Goal: Task Accomplishment & Management: Complete application form

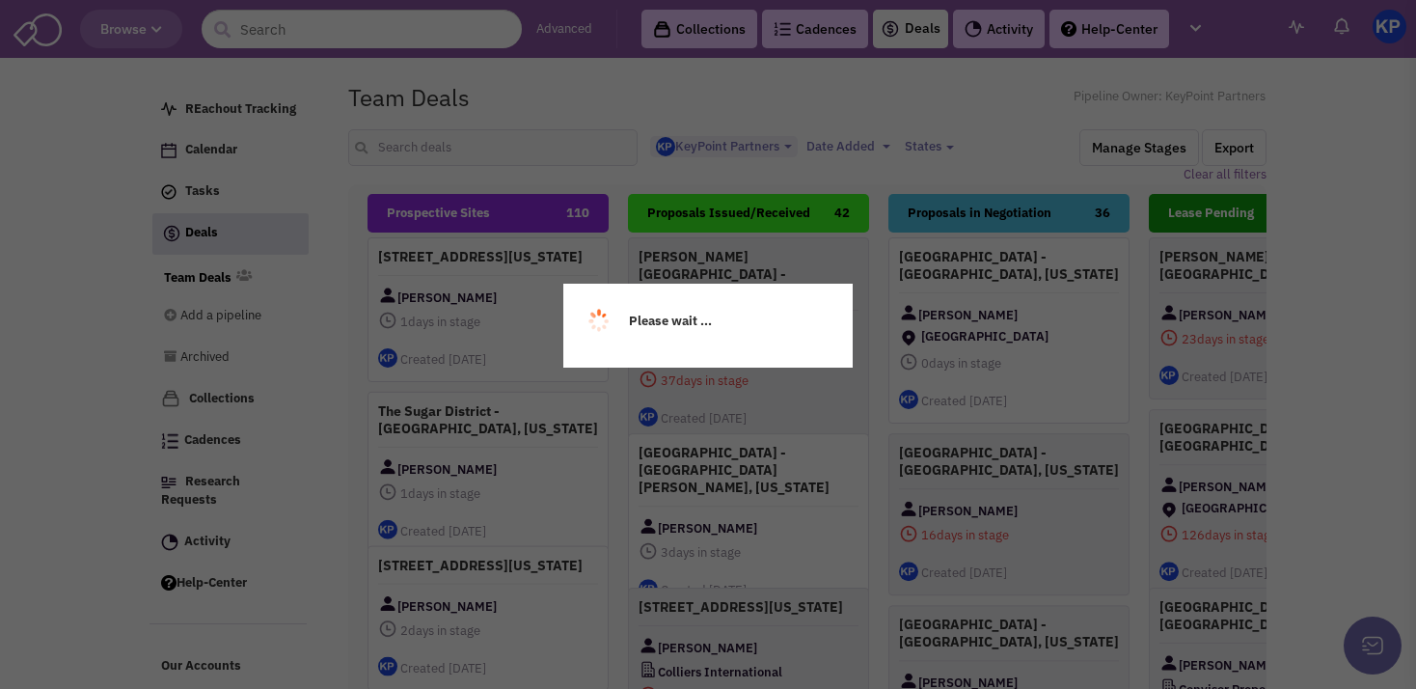
select select "1900"
select select
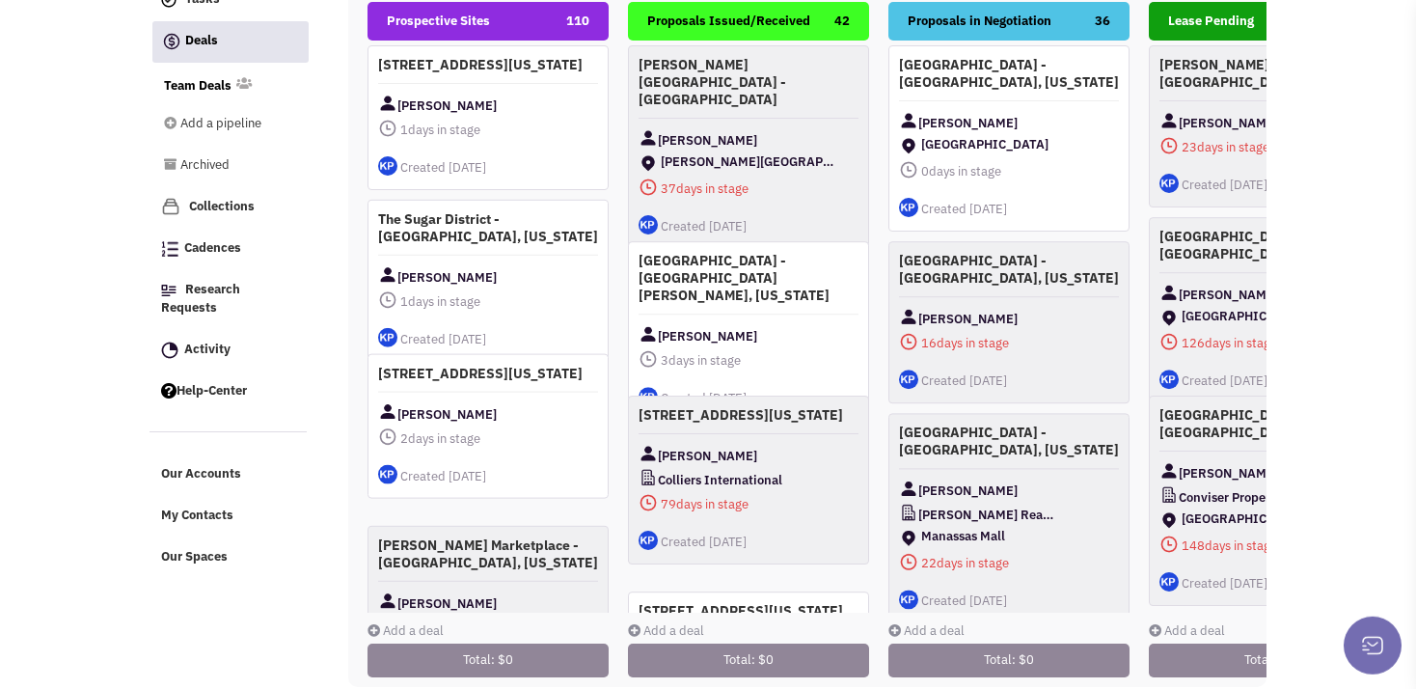
scroll to position [197, 0]
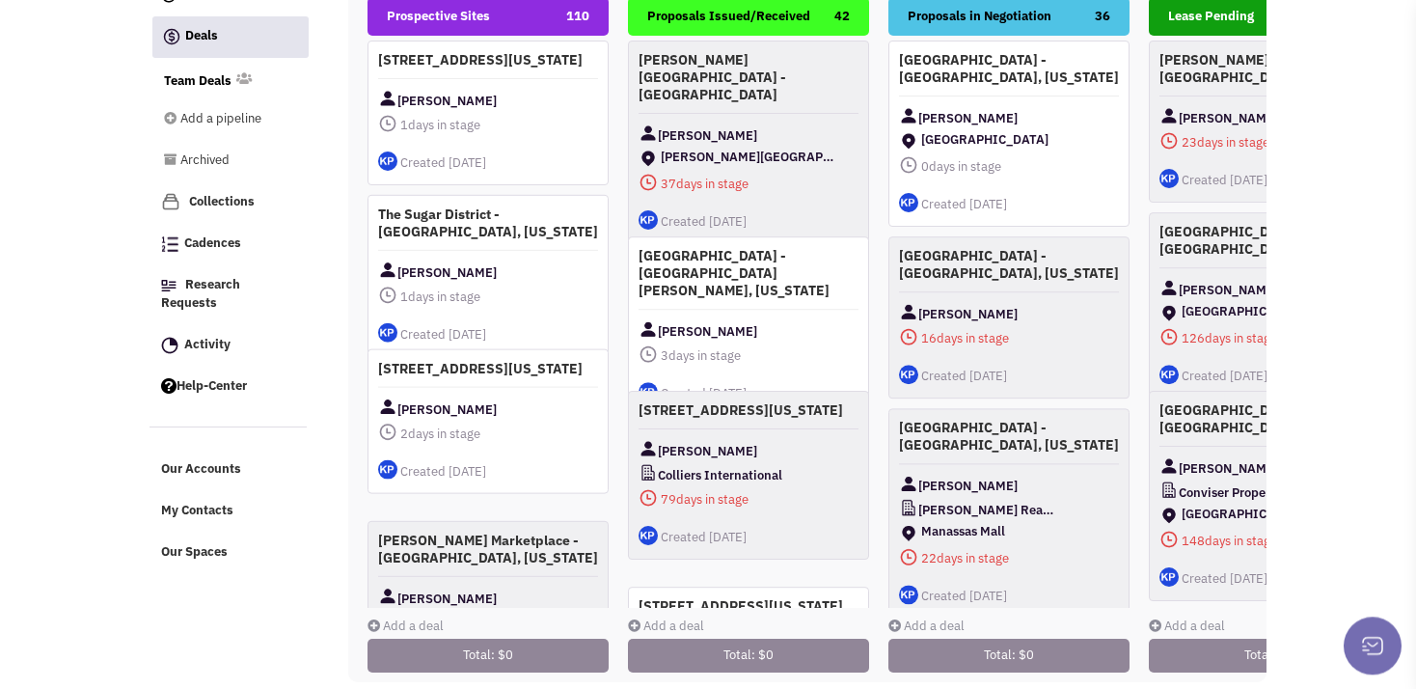
click at [388, 621] on link "Add a deal" at bounding box center [405, 625] width 76 height 16
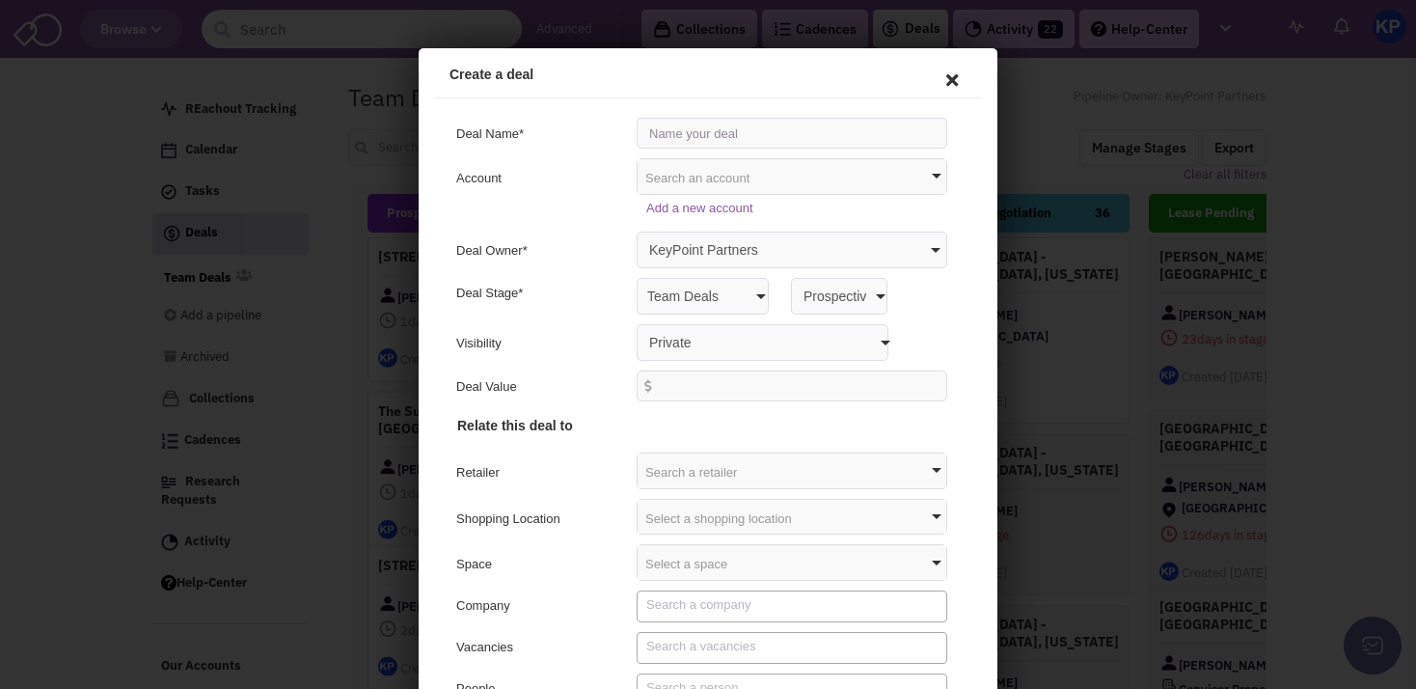
scroll to position [0, 0]
click at [660, 133] on input "text" at bounding box center [789, 130] width 311 height 31
click at [682, 138] on input "text" at bounding box center [789, 130] width 311 height 31
click at [668, 128] on input "text" at bounding box center [789, 130] width 311 height 31
type input "[STREET_ADDRESS][US_STATE]"
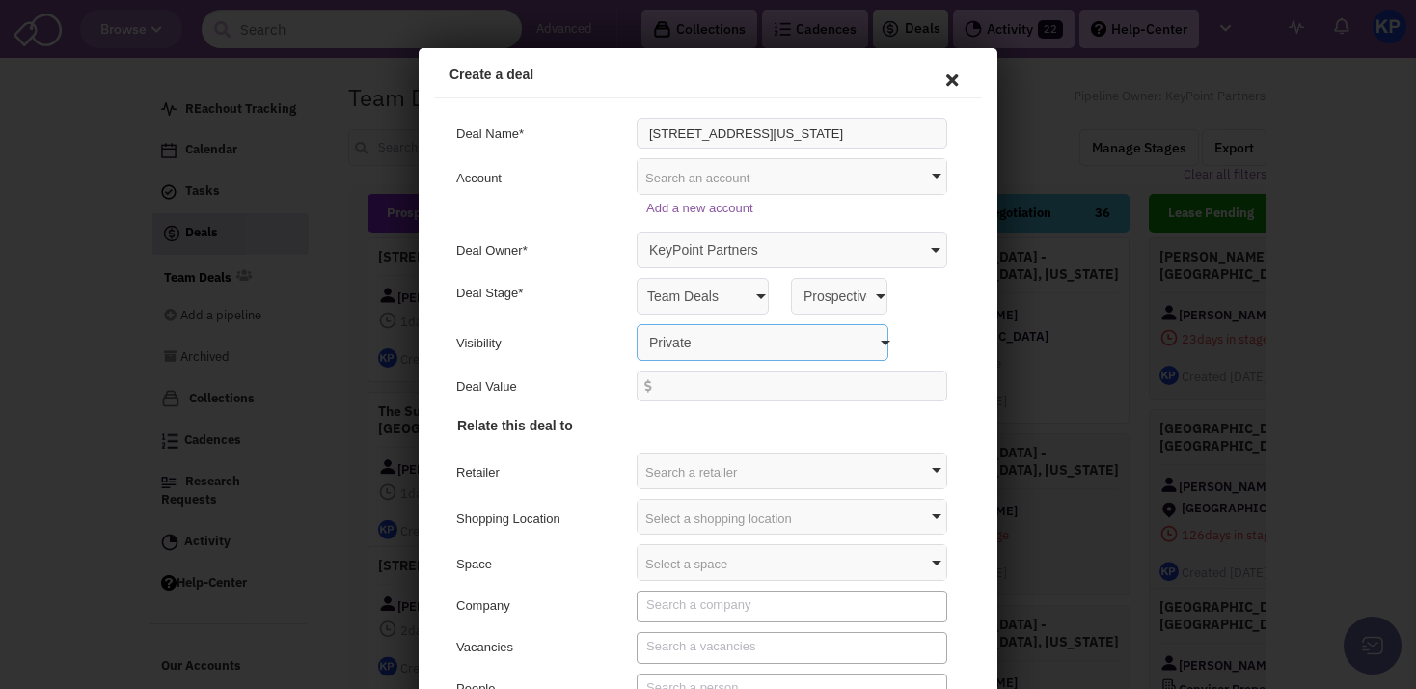
select select "false"
click option "Anyone with access to this pipeline" at bounding box center [419, 48] width 0 height 0
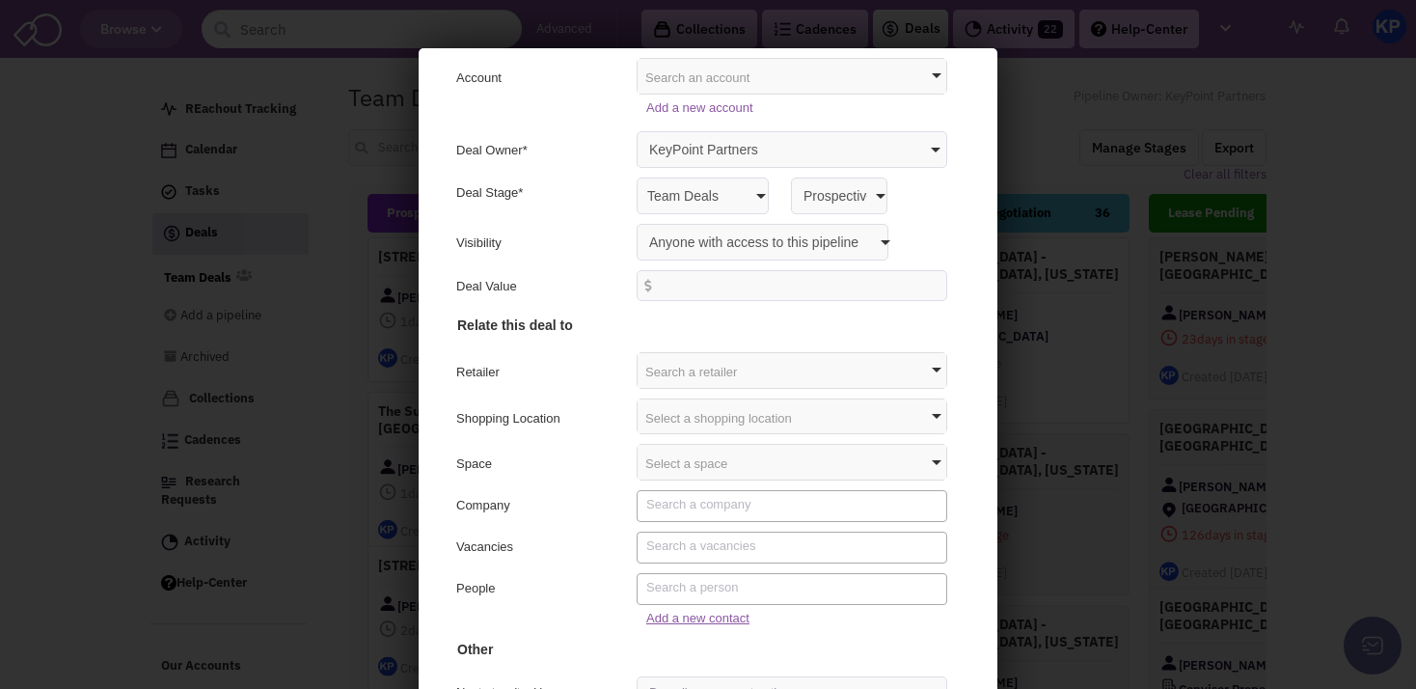
click at [711, 617] on link "Add a new contact" at bounding box center [694, 615] width 103 height 14
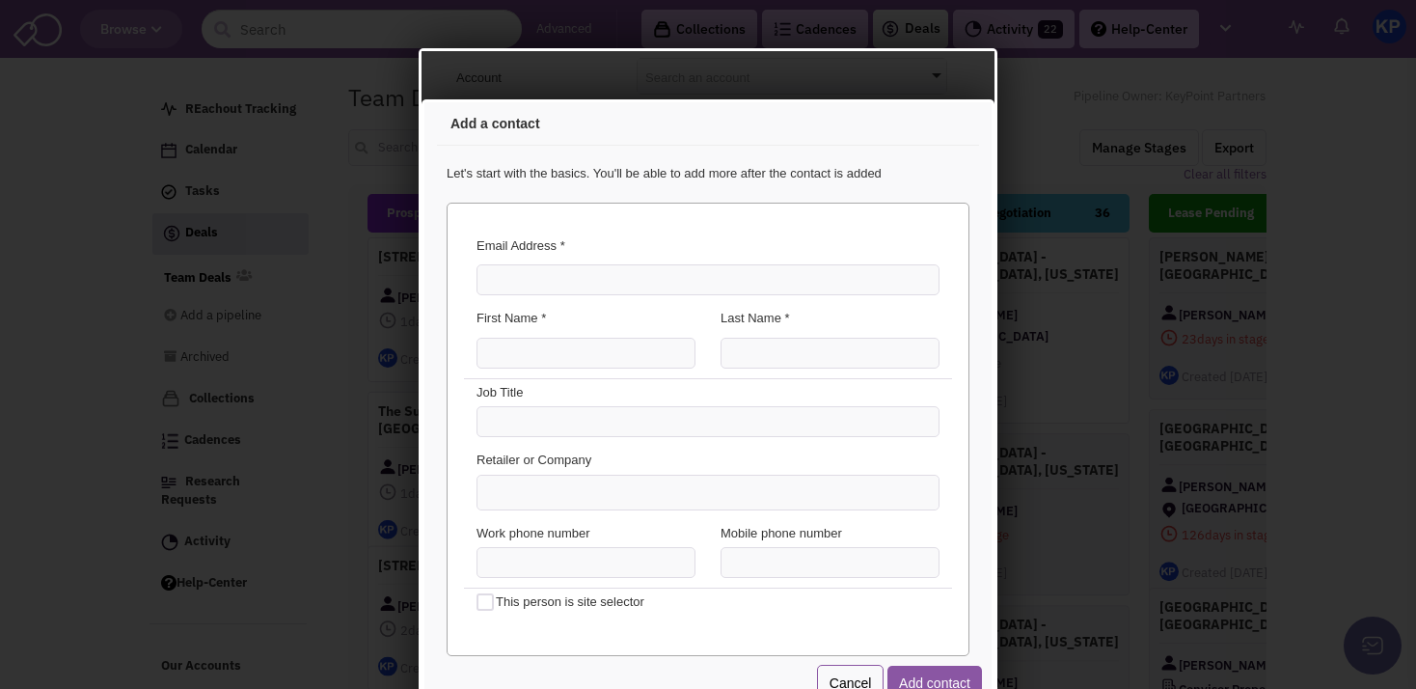
scroll to position [0, 0]
click at [601, 281] on input "Email Address *" at bounding box center [704, 276] width 463 height 31
type input "[PERSON_NAME][EMAIL_ADDRESS][PERSON_NAME][DOMAIN_NAME]"
click at [539, 348] on input "First Name *" at bounding box center [582, 350] width 219 height 31
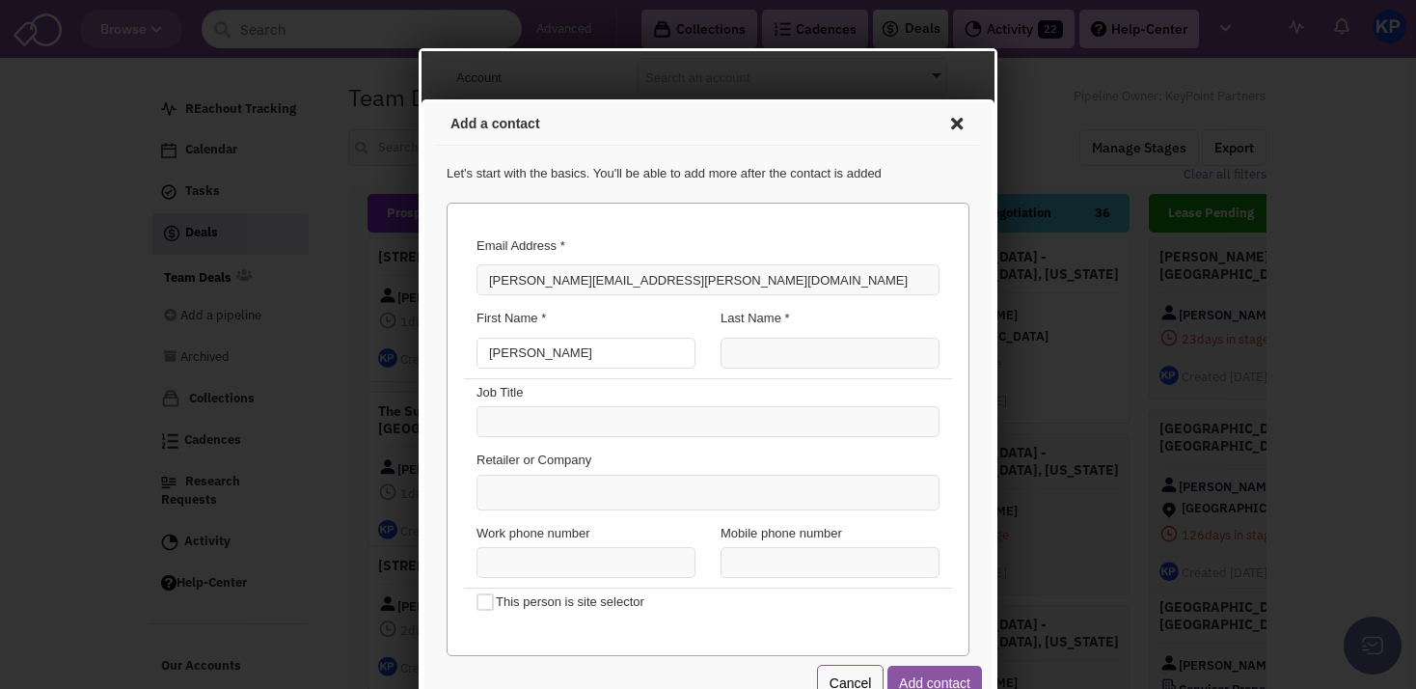
type input "[PERSON_NAME]"
click at [730, 346] on input "Last Name *" at bounding box center [826, 350] width 219 height 31
type input "Elder"
click at [568, 489] on ul at bounding box center [704, 490] width 461 height 34
click at [421, 99] on select at bounding box center [421, 99] width 0 height 0
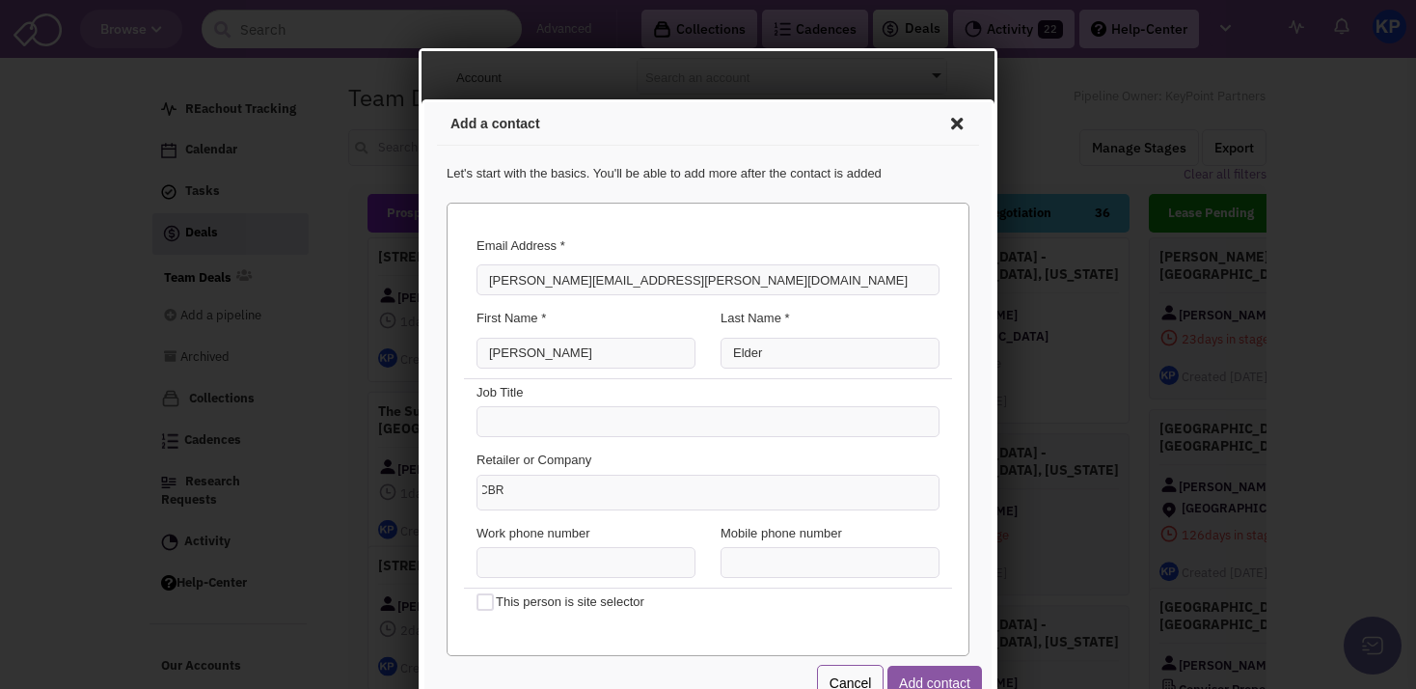
scroll to position [0, 4]
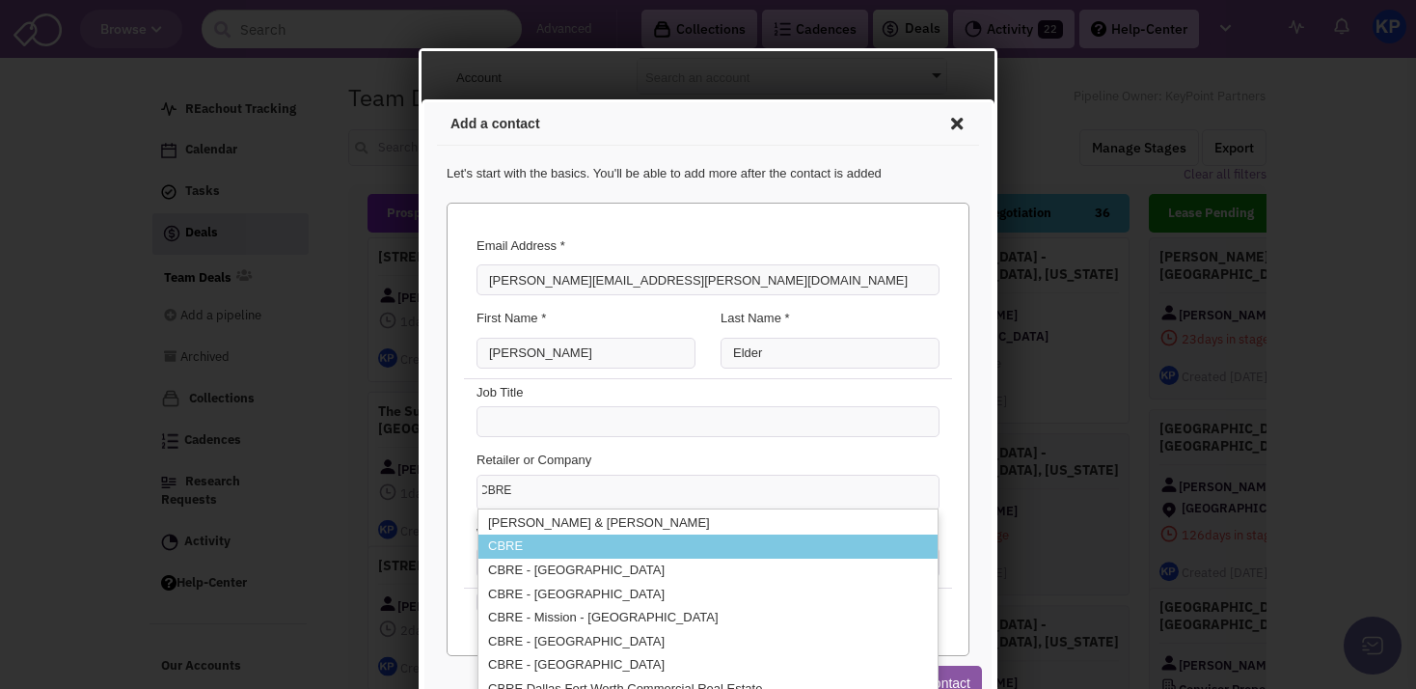
type input "CBRE"
click at [744, 554] on li "CBRE" at bounding box center [704, 543] width 459 height 24
click at [421, 99] on select "CBRE [PERSON_NAME] & [PERSON_NAME] CBRE CBRE - [GEOGRAPHIC_DATA] - [GEOGRAPHIC_…" at bounding box center [421, 99] width 0 height 0
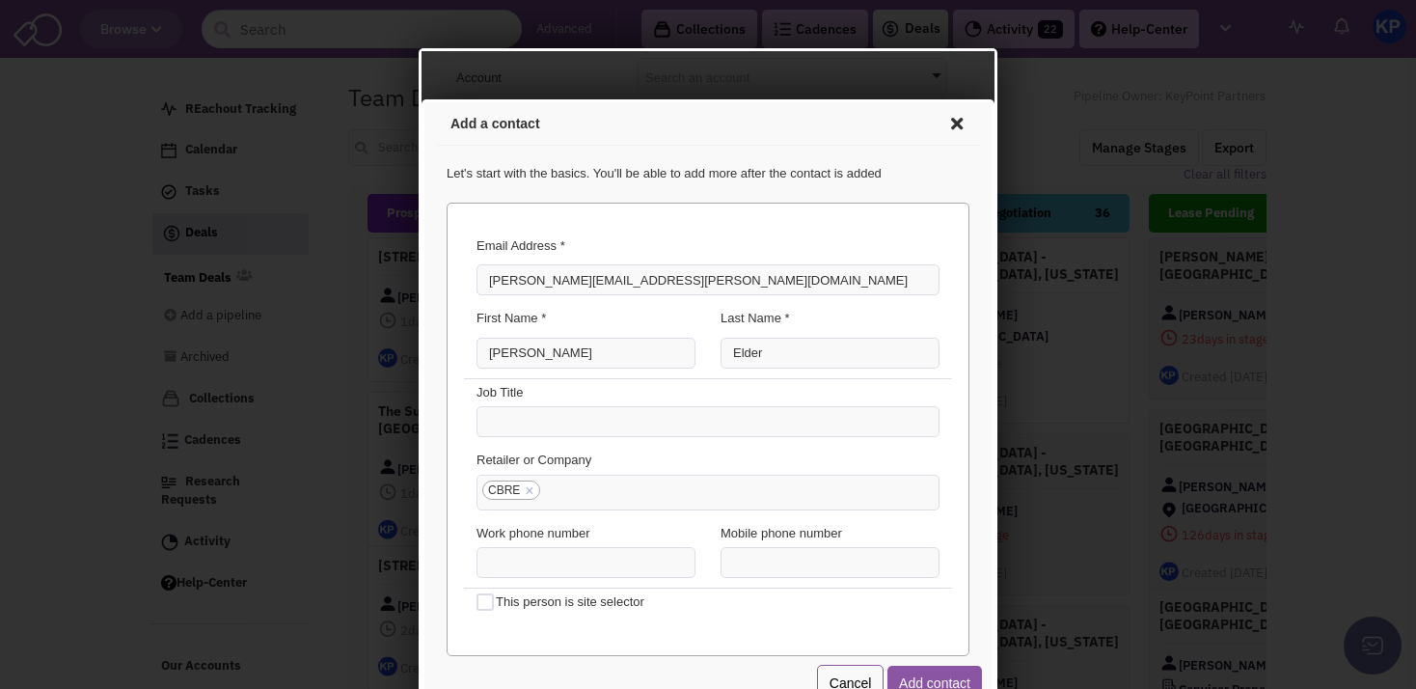
scroll to position [0, 0]
type input "(___) ___-____"
click at [749, 574] on input "(___) ___-____" at bounding box center [826, 559] width 219 height 31
paste input "210) 548-6098"
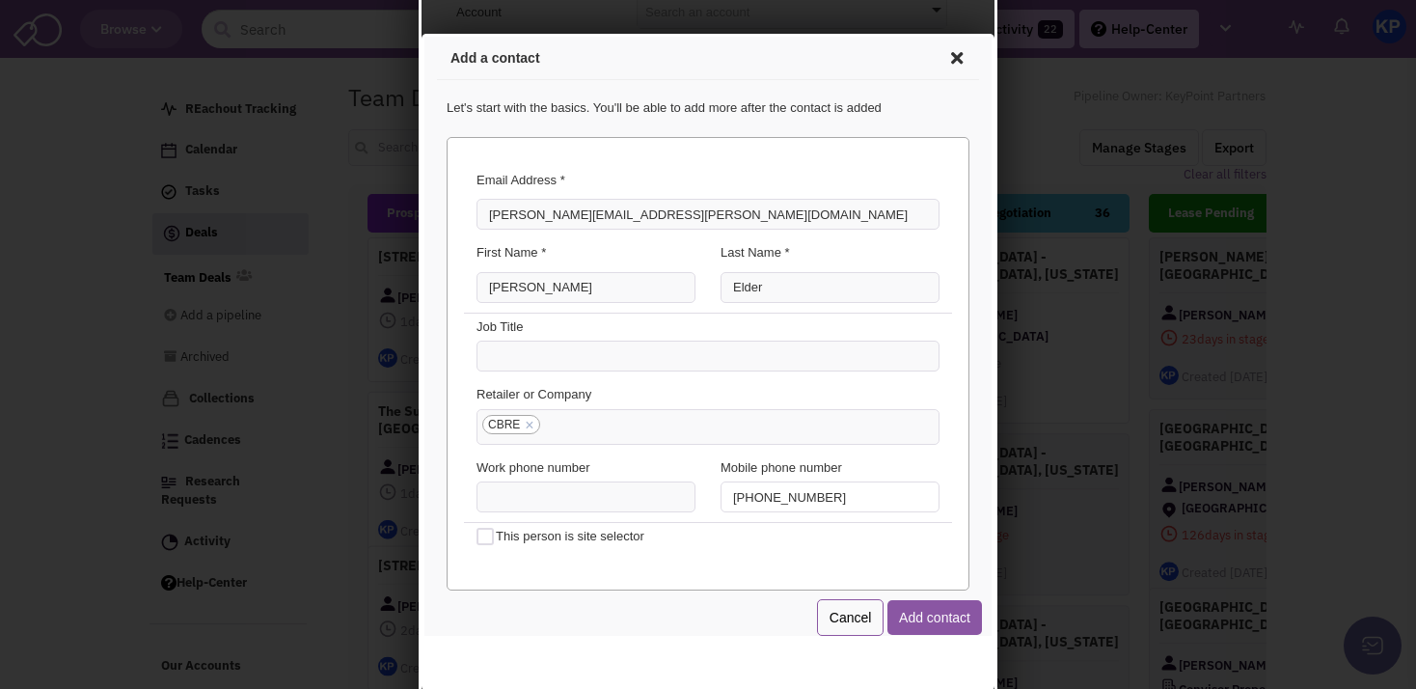
scroll to position [70, 0]
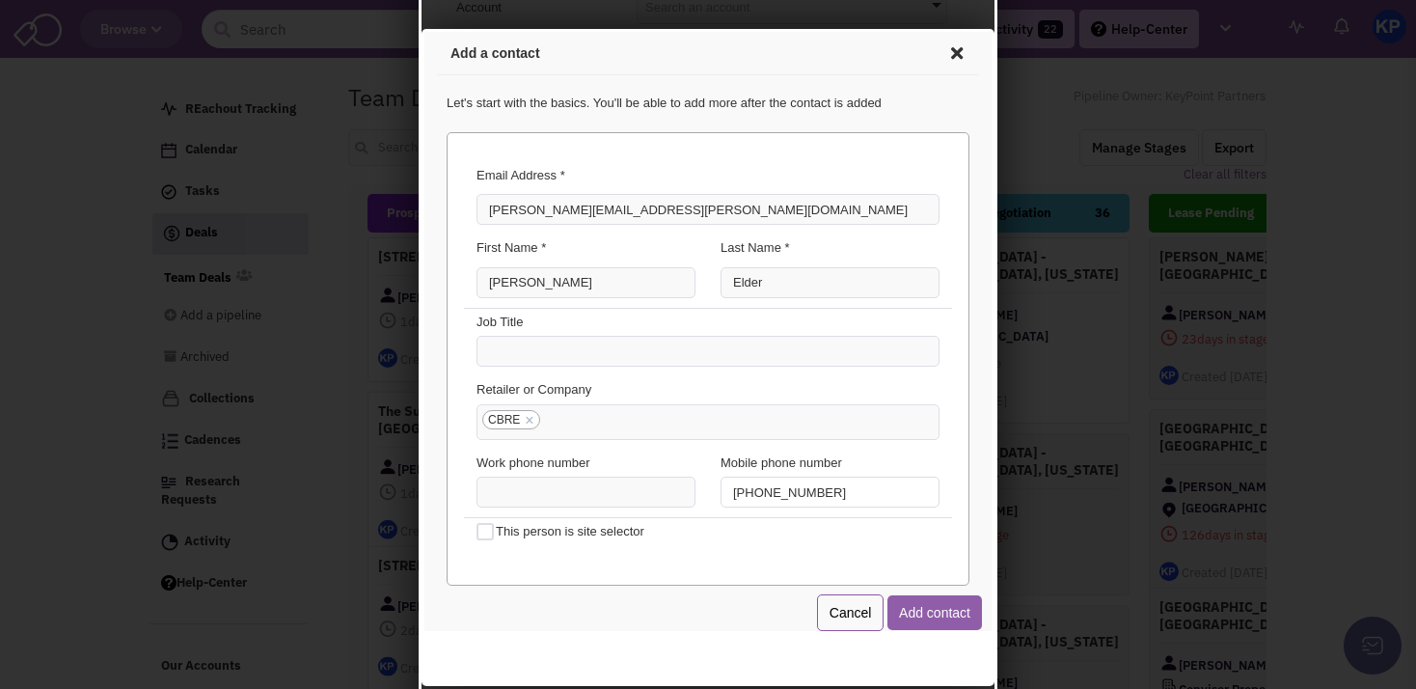
type input "[PHONE_NUMBER]"
click at [938, 618] on button "Add contact" at bounding box center [931, 609] width 95 height 35
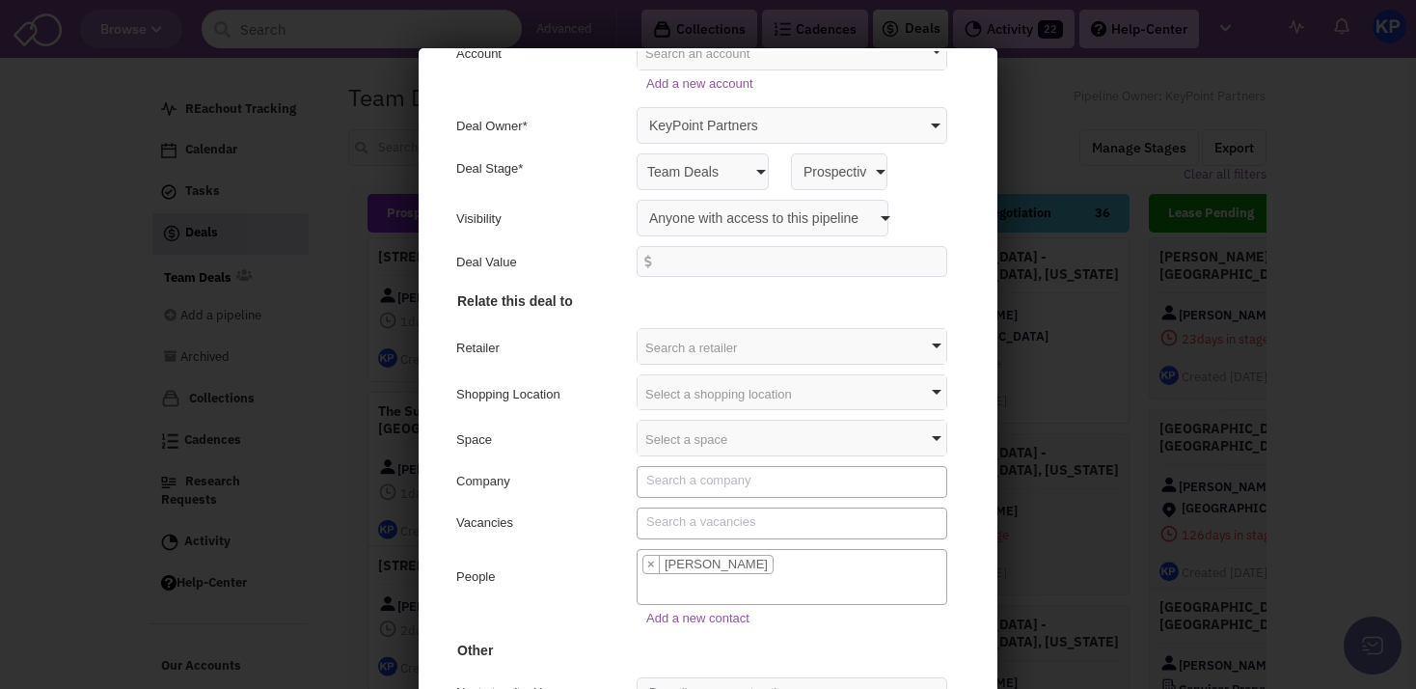
scroll to position [183, 0]
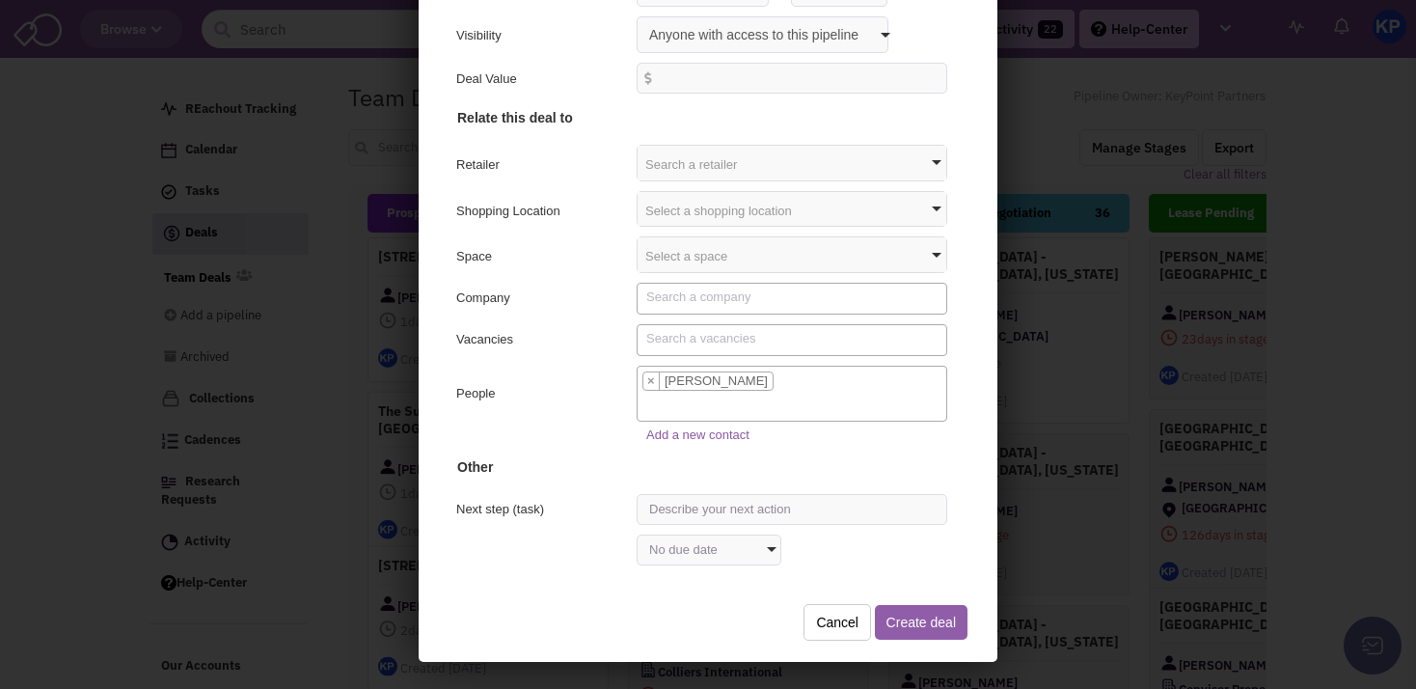
click at [888, 626] on button "Create deal" at bounding box center [918, 619] width 93 height 35
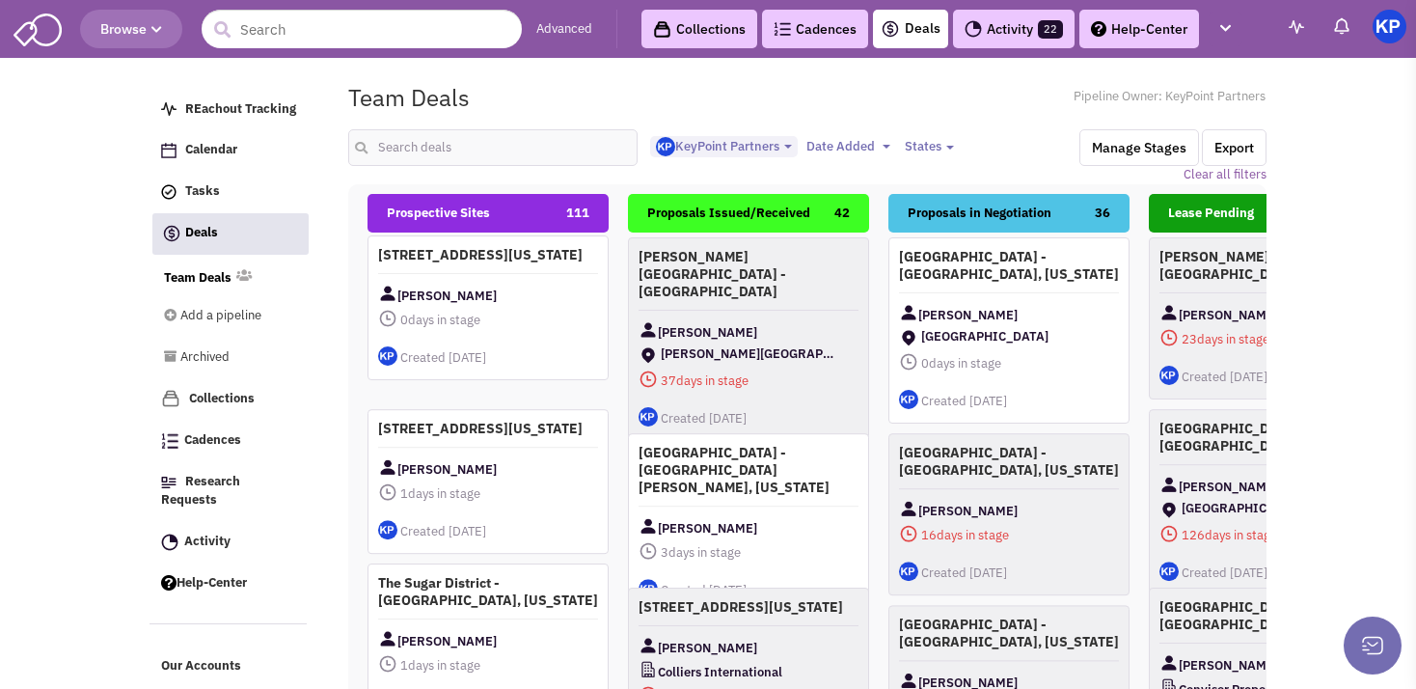
click at [527, 299] on div "[STREET_ADDRESS][US_STATE] [PERSON_NAME] 0 days in stage $ 0 Tasks" at bounding box center [487, 307] width 241 height 145
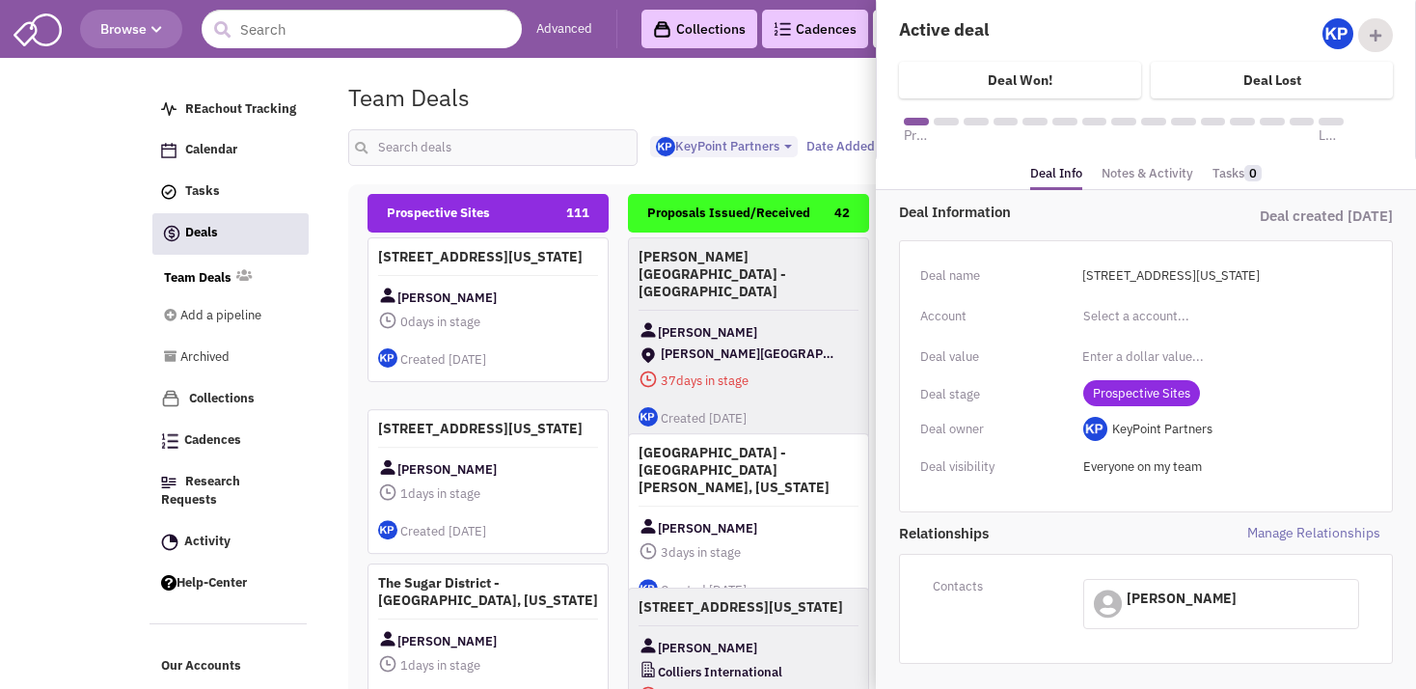
click at [1132, 176] on link "Notes & Activity" at bounding box center [1147, 174] width 92 height 28
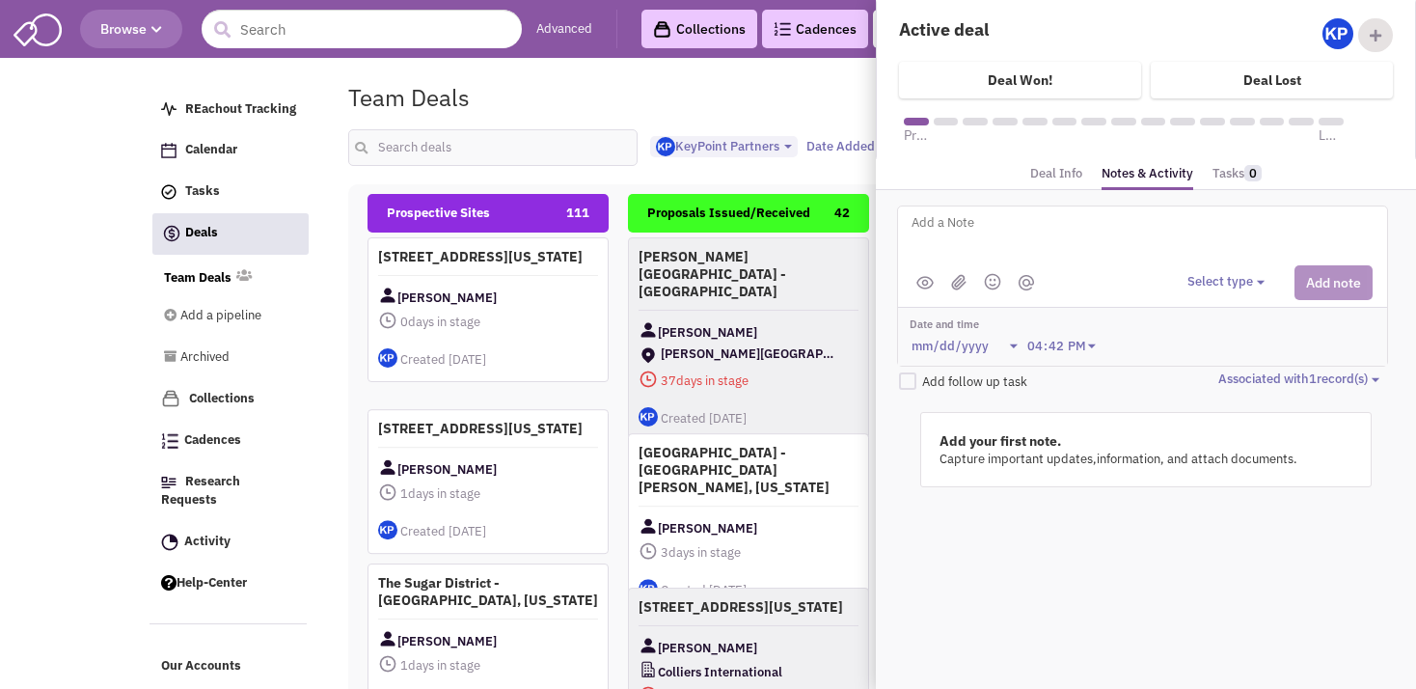
click at [1082, 236] on textarea at bounding box center [1147, 237] width 477 height 53
type textarea "[DATE]- ISP sent to Client for review."
click at [1220, 280] on button "Select type" at bounding box center [1228, 282] width 83 height 18
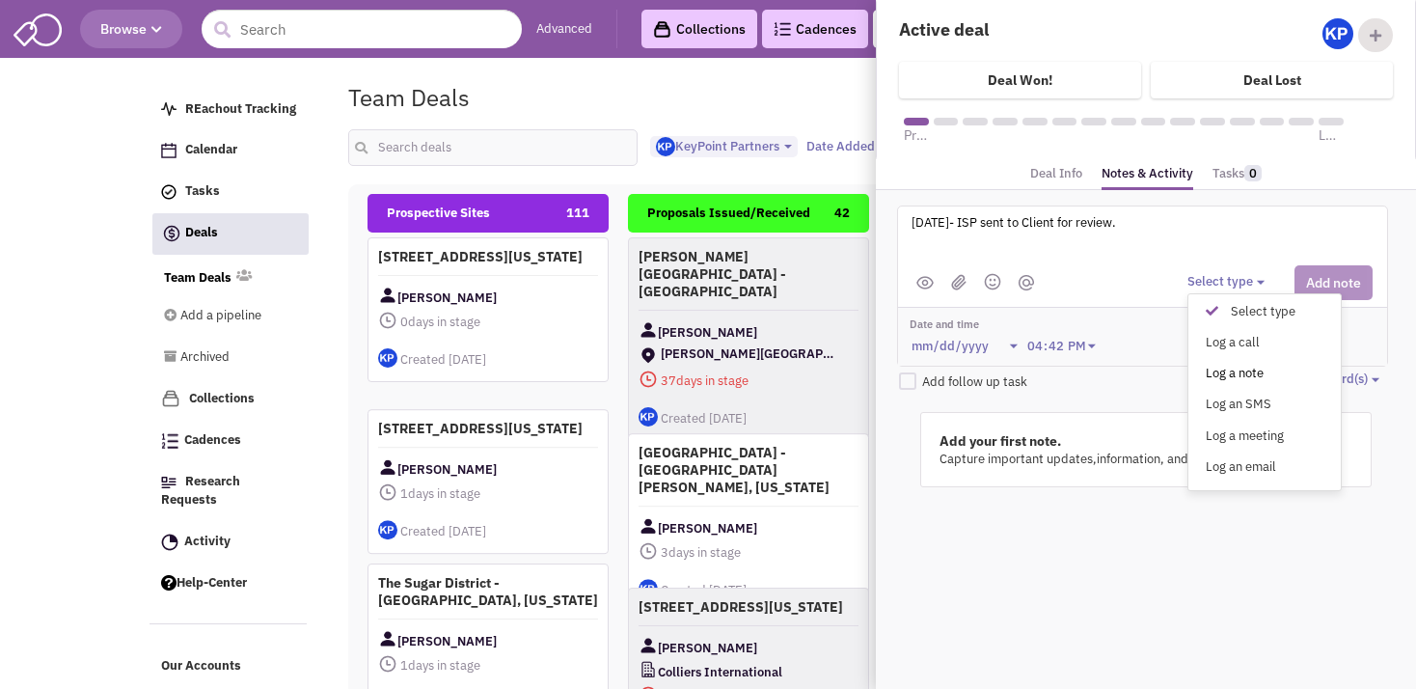
click at [1217, 372] on div "Log a note" at bounding box center [1216, 374] width 47 height 18
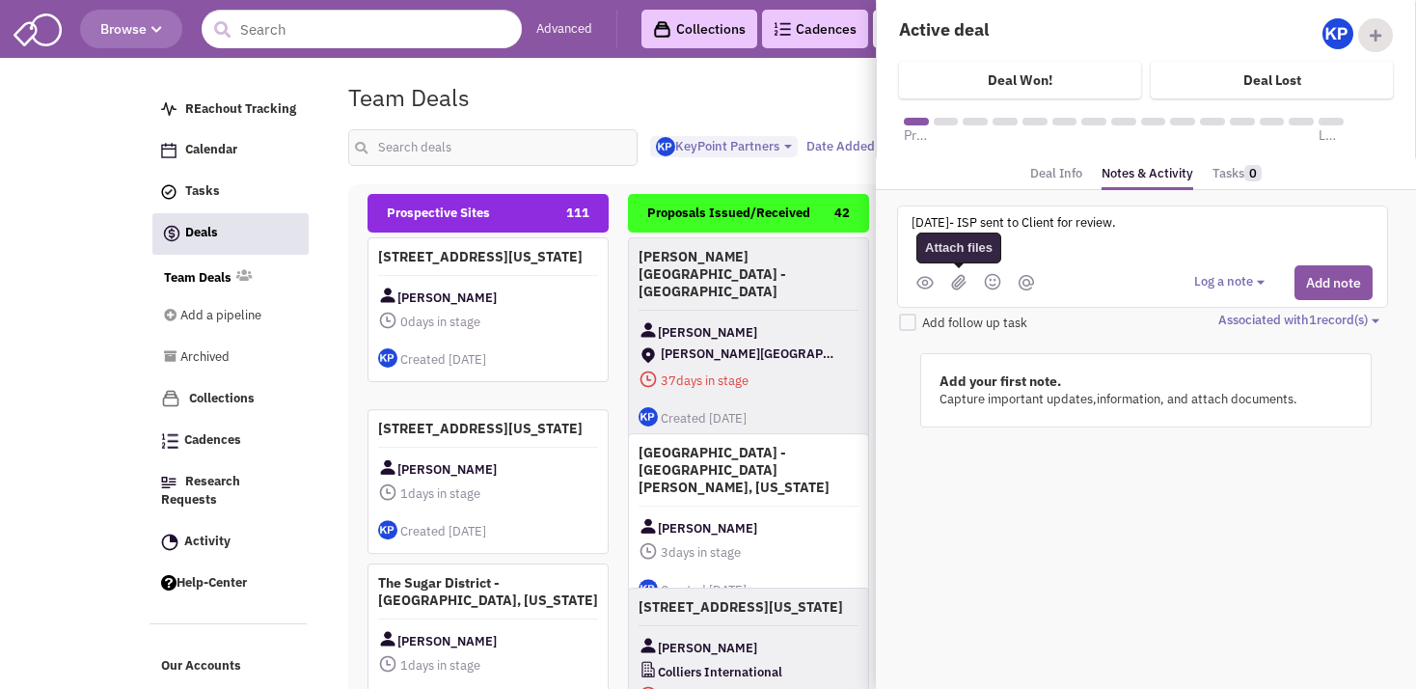
click at [960, 284] on img at bounding box center [958, 282] width 15 height 16
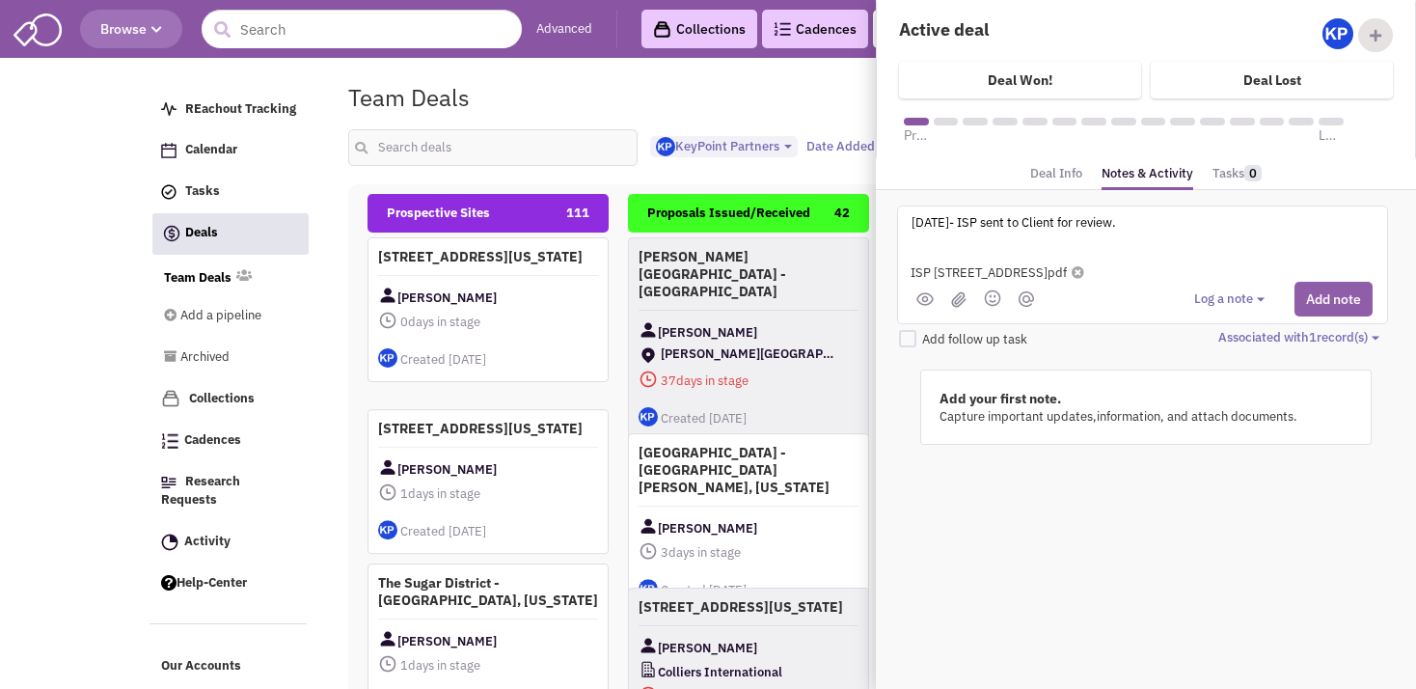
click at [1313, 306] on button "Add note" at bounding box center [1333, 299] width 78 height 35
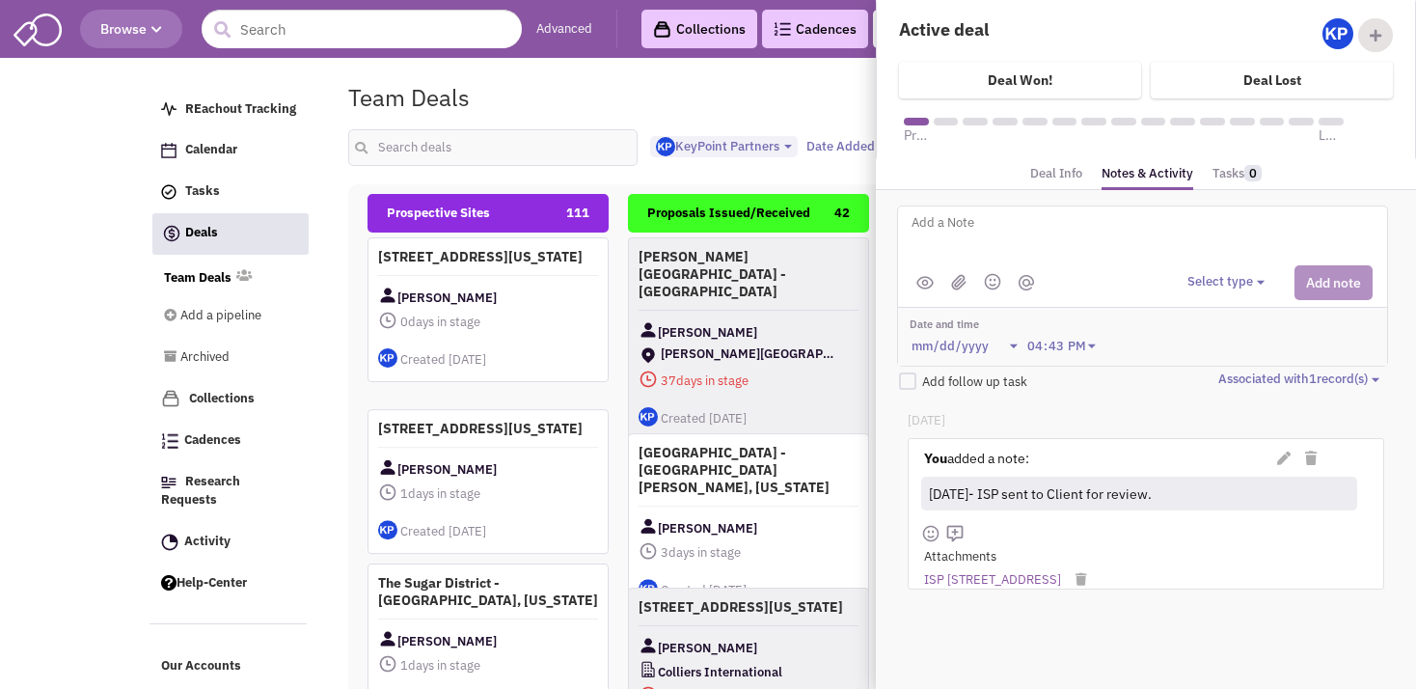
click at [600, 93] on div "Team Deals Pipeline Owner: KeyPoint Partners" at bounding box center [807, 97] width 943 height 44
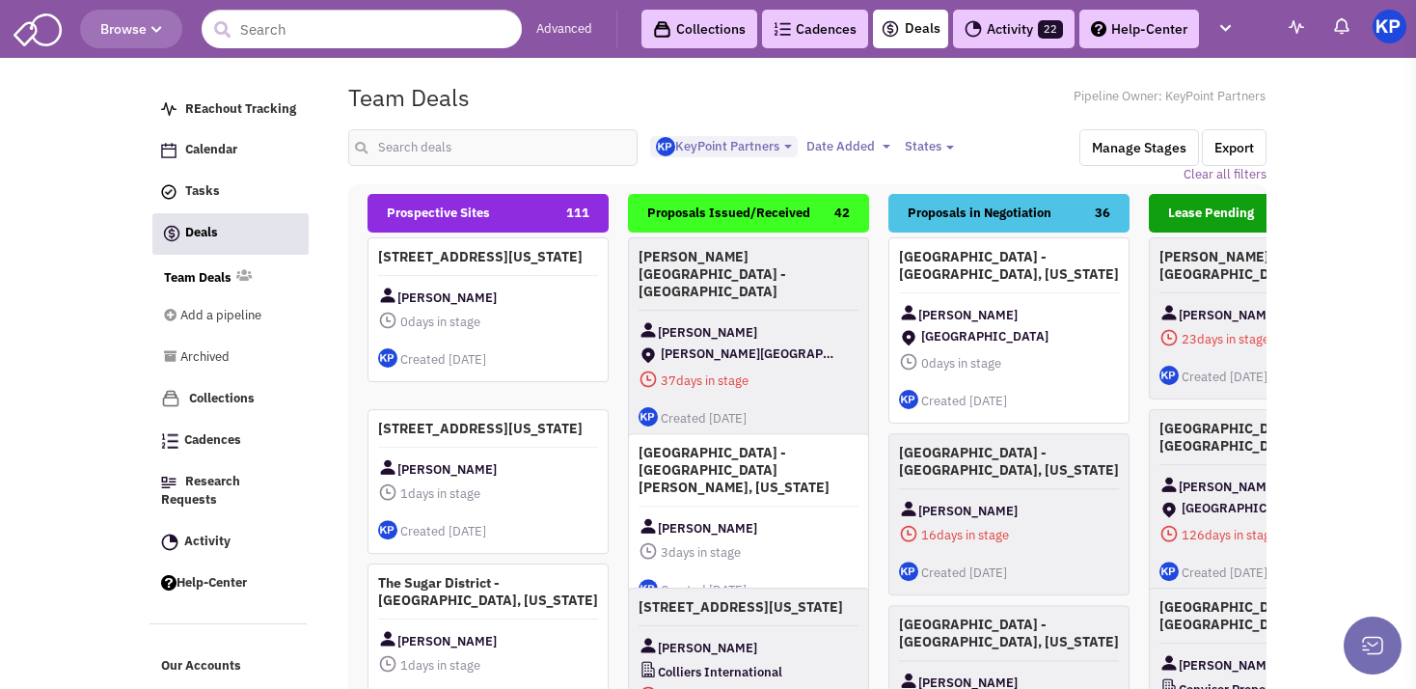
click at [1005, 23] on link "Activity 22" at bounding box center [1014, 29] width 122 height 39
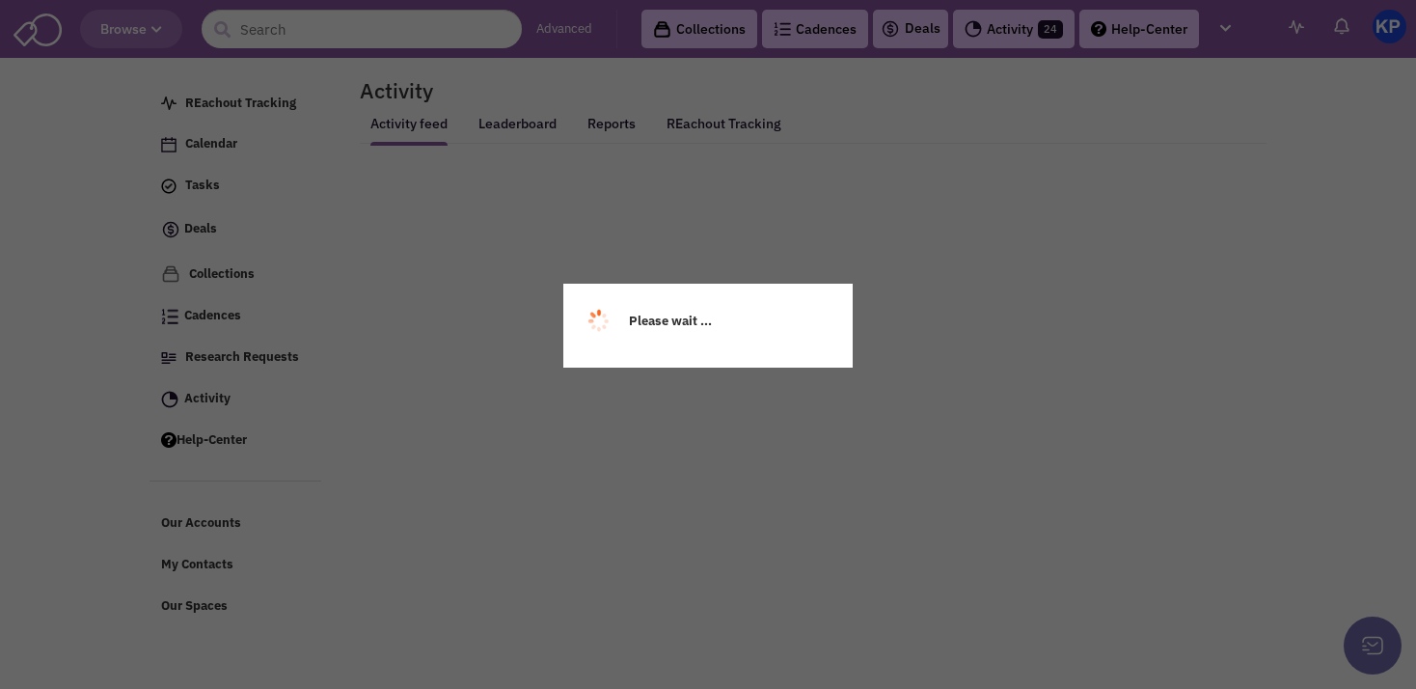
select select
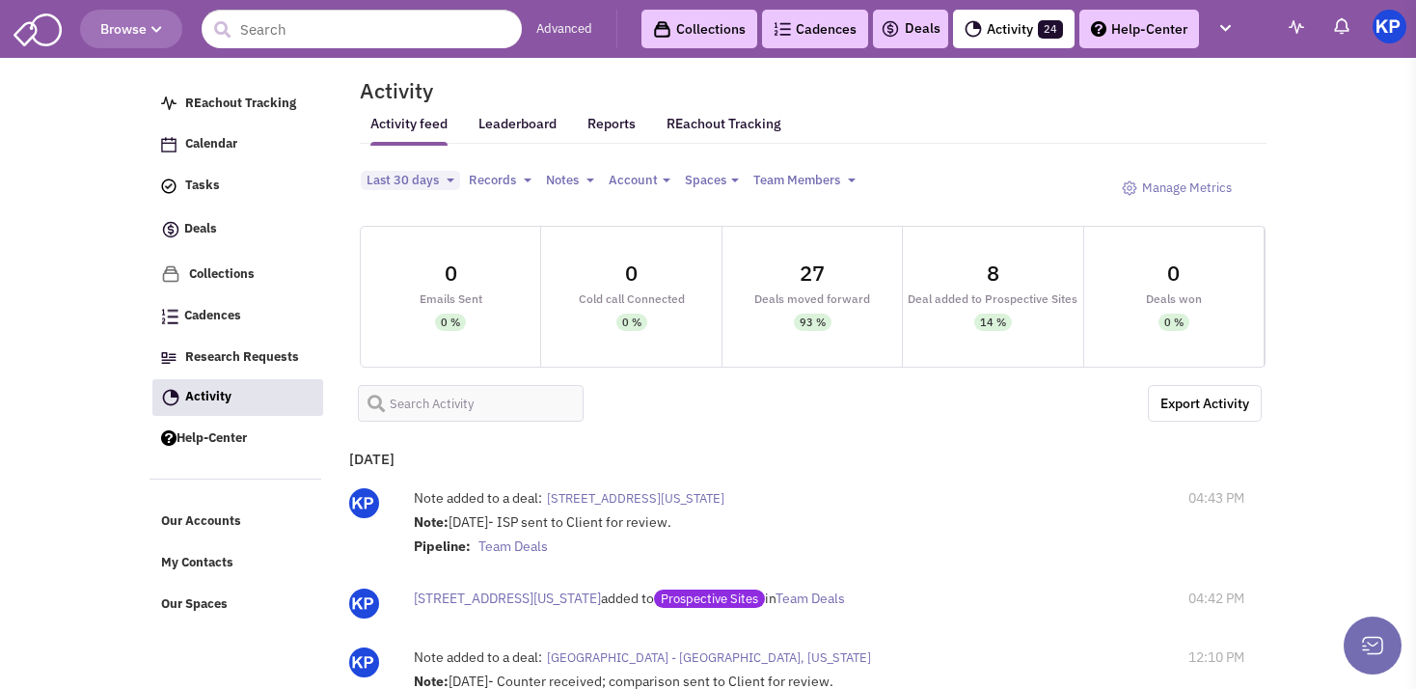
click at [906, 41] on div "Deals" at bounding box center [910, 29] width 75 height 39
click at [908, 43] on div "Deals" at bounding box center [910, 29] width 75 height 39
